Goal: Download file/media

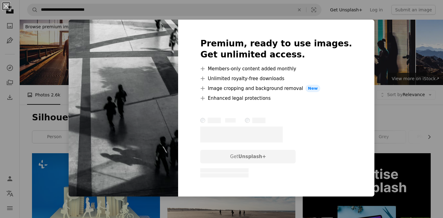
scroll to position [752, 0]
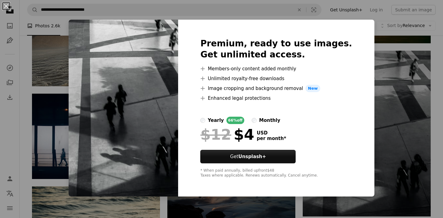
click at [26, 103] on div "An X shape Premium, ready to use images. Get unlimited access. A plus sign Memb…" at bounding box center [221, 109] width 443 height 218
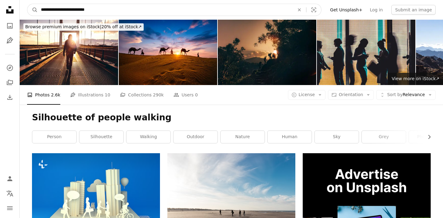
drag, startPoint x: 66, startPoint y: 10, endPoint x: 40, endPoint y: 9, distance: 26.8
click at [40, 9] on input "**********" at bounding box center [165, 10] width 255 height 12
type input "**********"
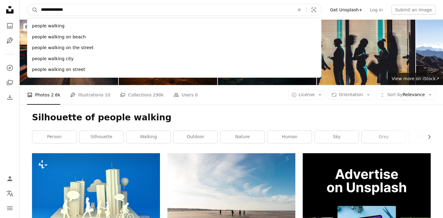
click at [33, 10] on button "A magnifying glass" at bounding box center [32, 10] width 10 height 12
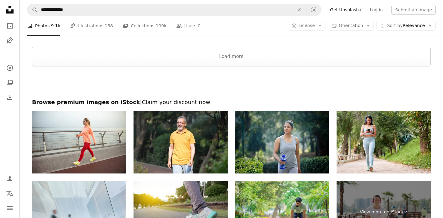
scroll to position [1159, 0]
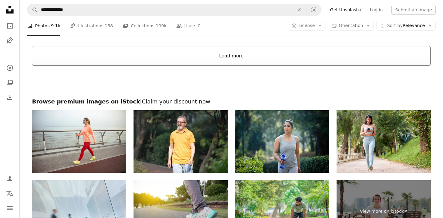
click at [218, 61] on button "Load more" at bounding box center [231, 56] width 398 height 20
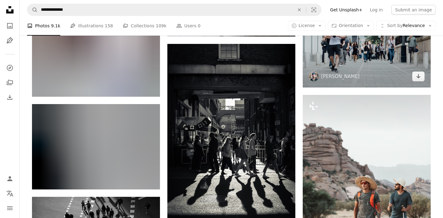
scroll to position [1355, 0]
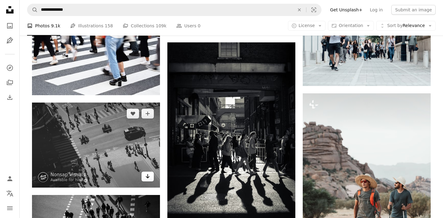
click at [150, 177] on icon "Arrow pointing down" at bounding box center [147, 176] width 5 height 7
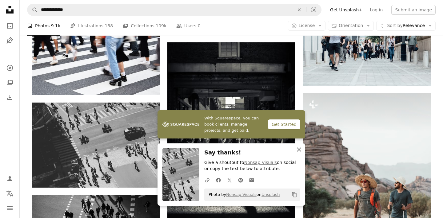
click at [299, 152] on icon "An X shape" at bounding box center [298, 149] width 7 height 7
